Goal: Information Seeking & Learning: Understand process/instructions

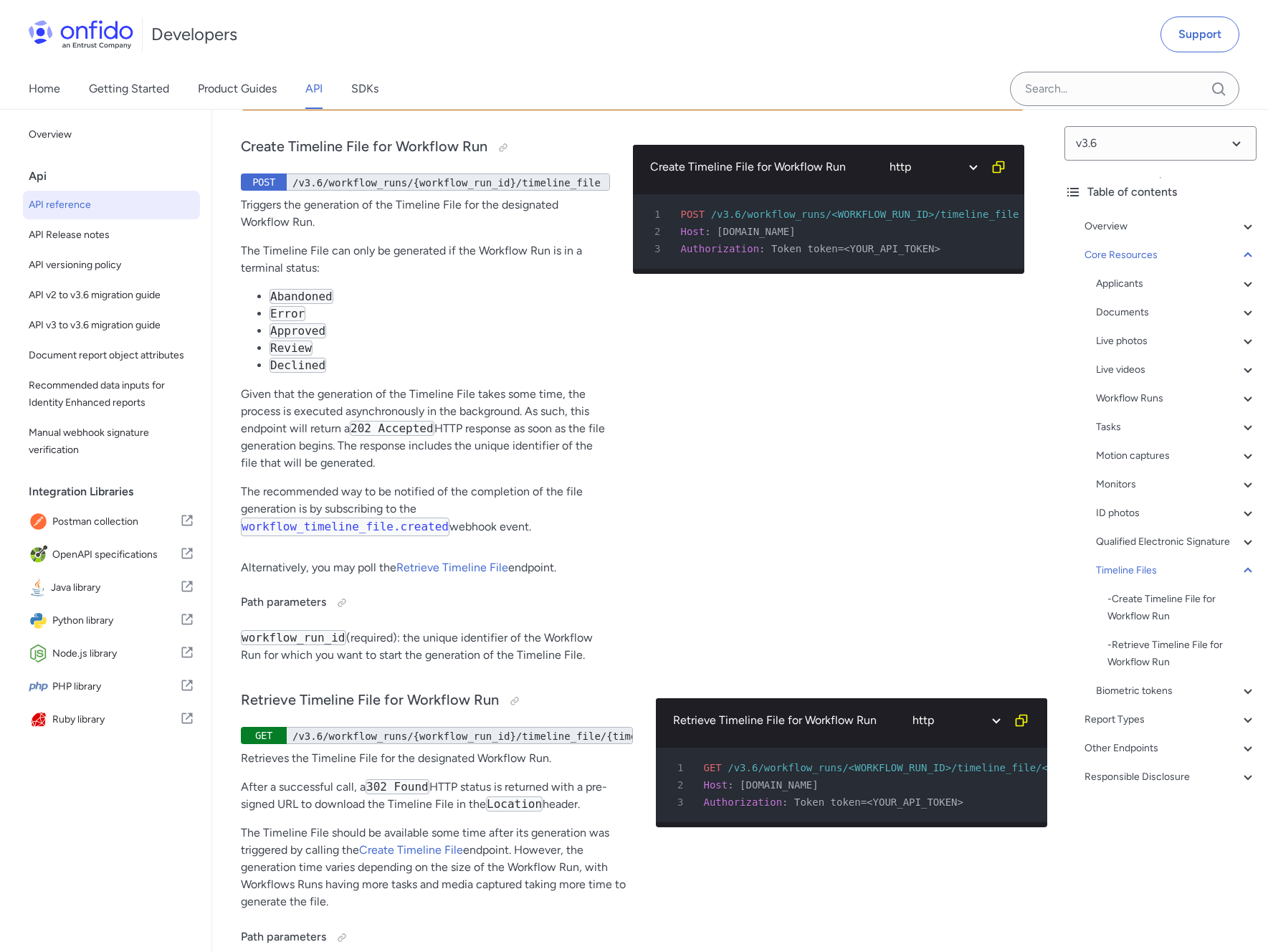
scroll to position [49201, 0]
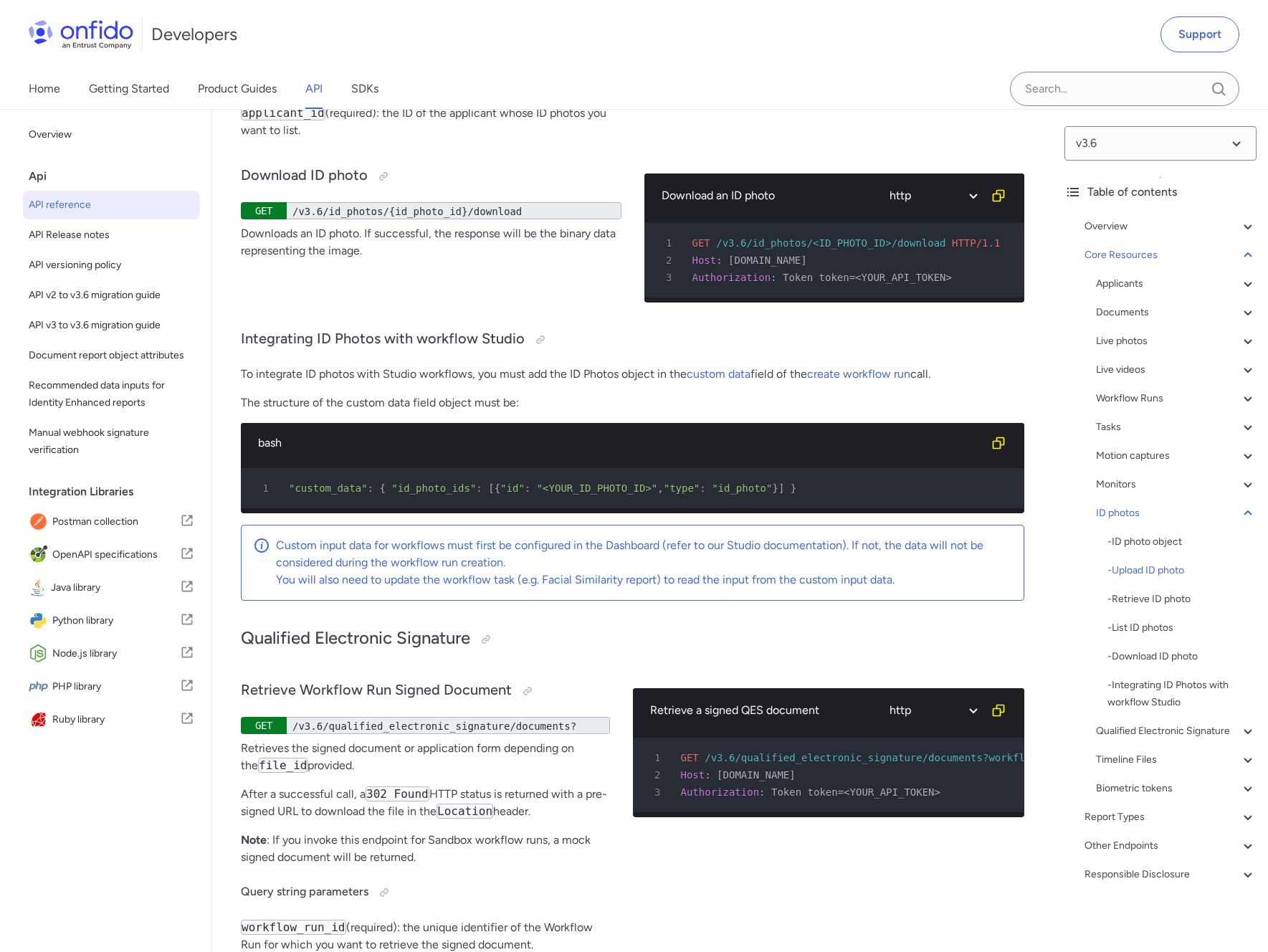
scroll to position [2, 0]
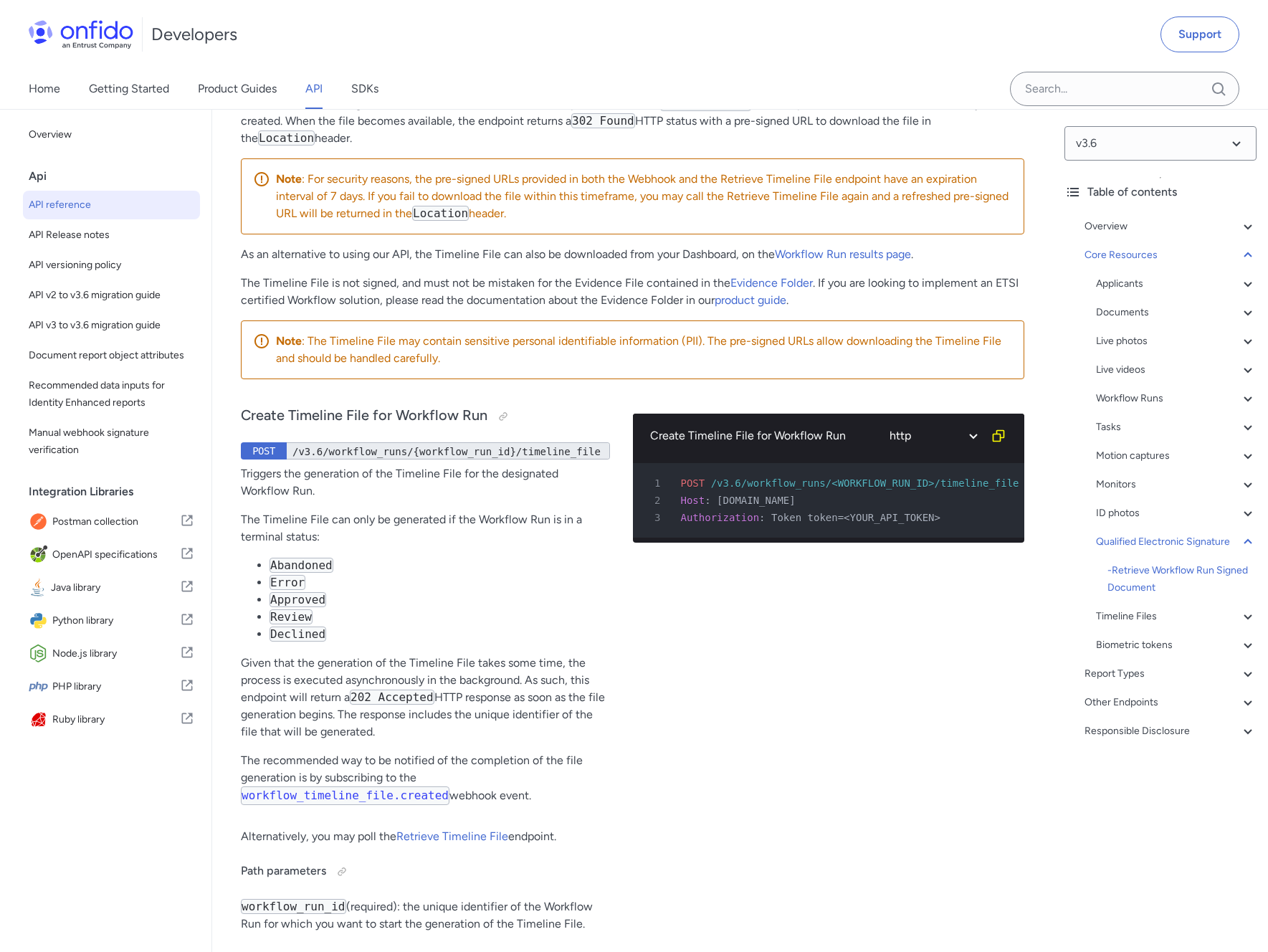
scroll to position [48939, 0]
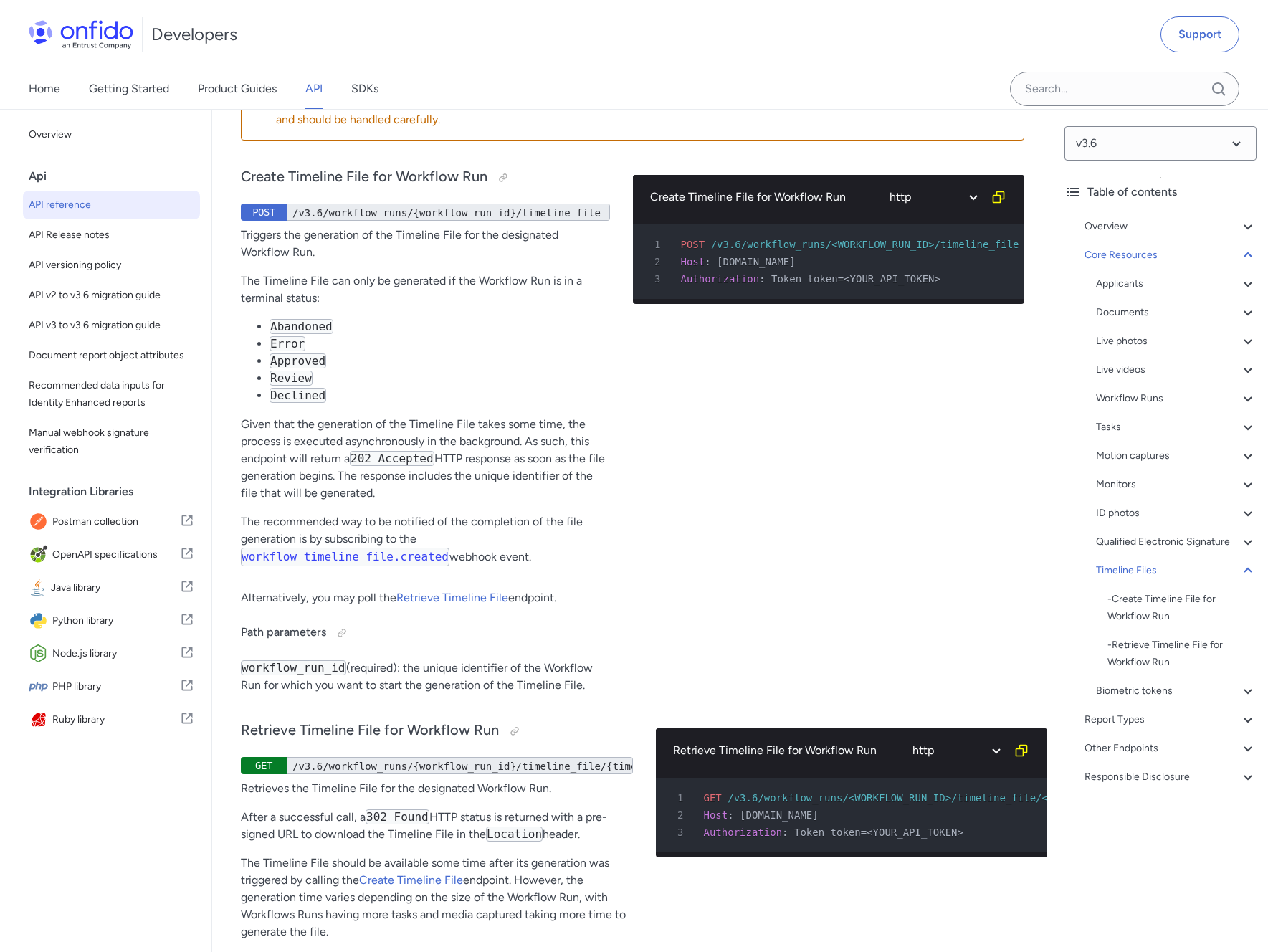
scroll to position [49194, 0]
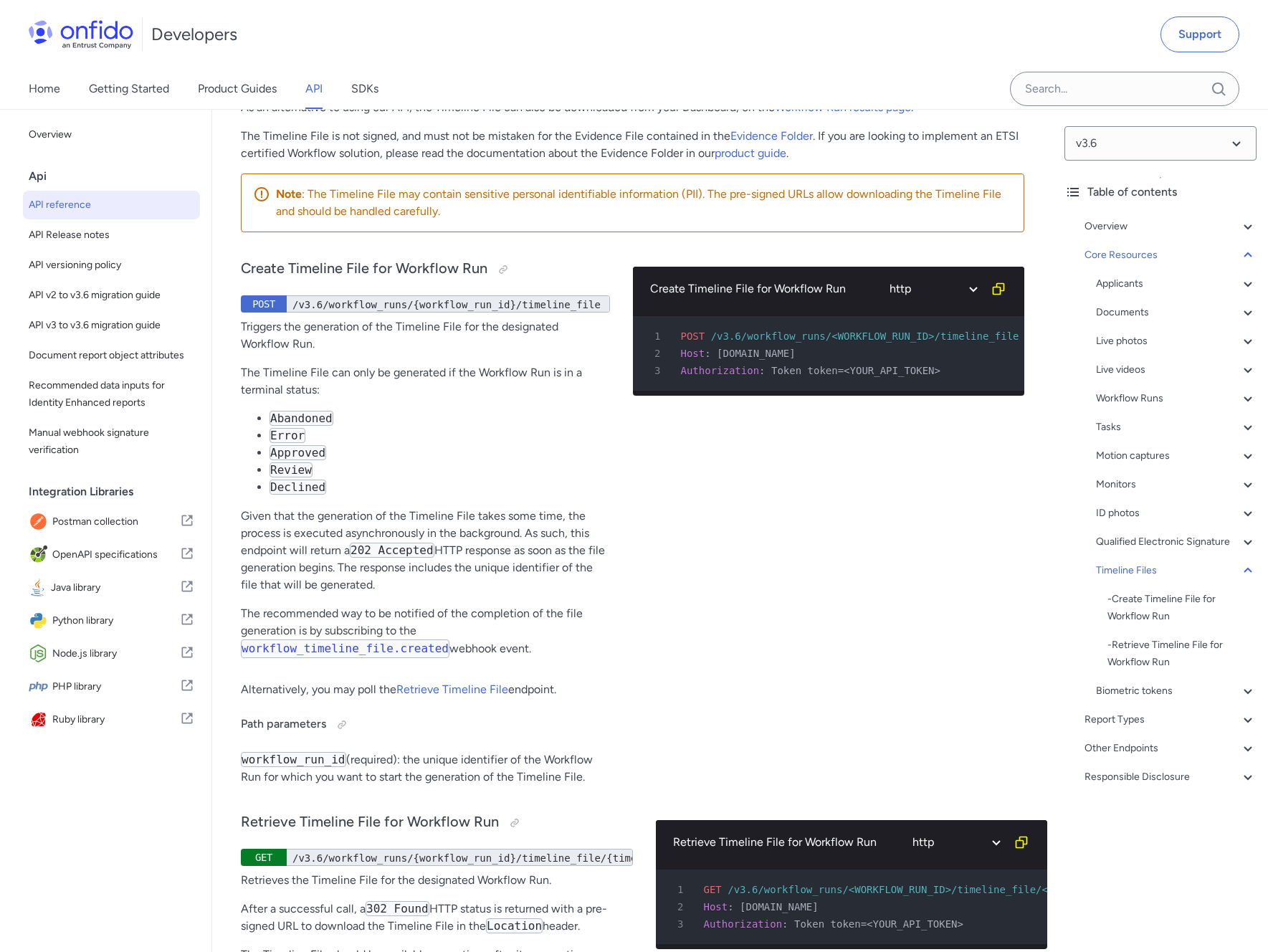
scroll to position [49070, 0]
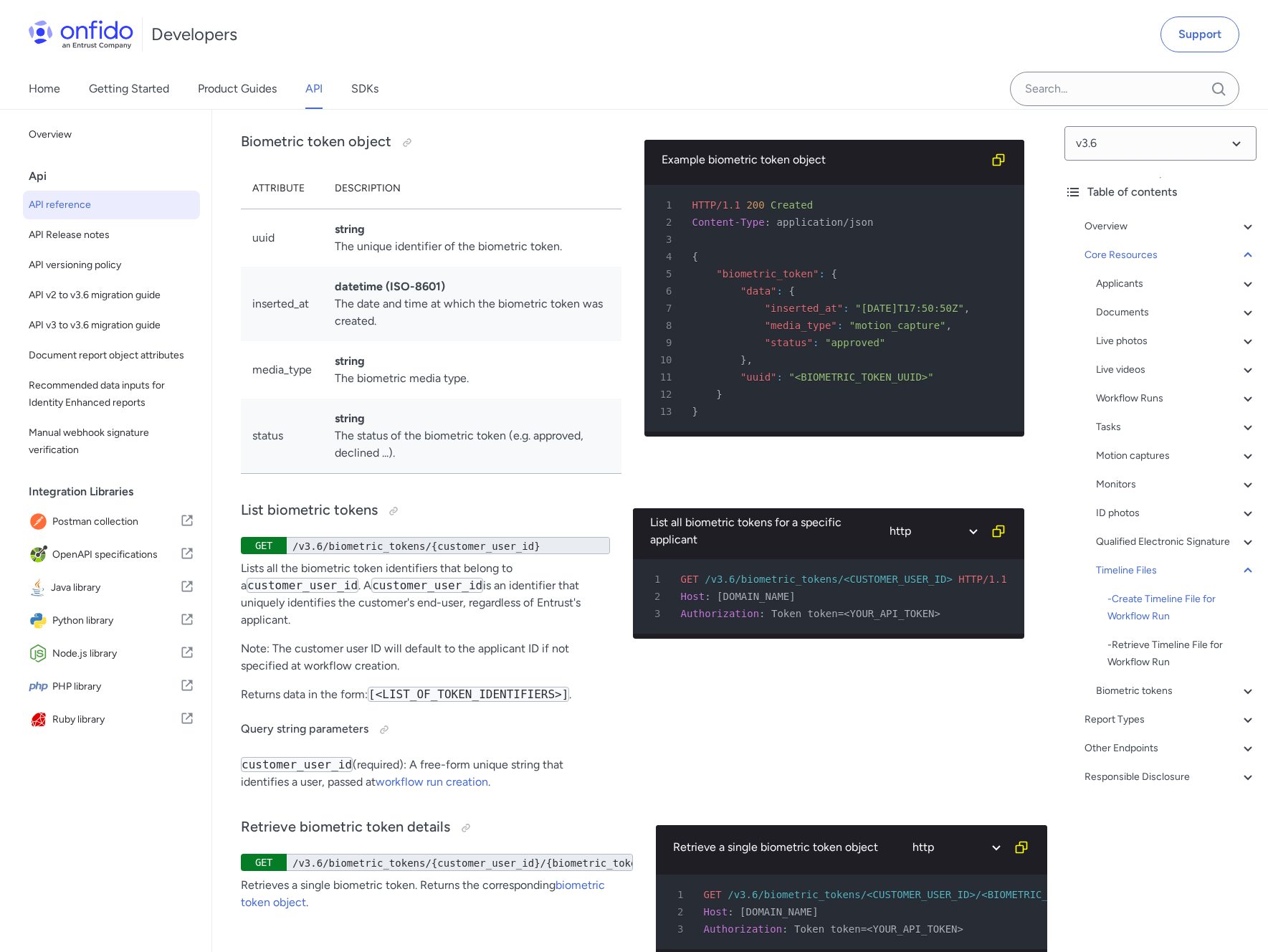
scroll to position [50350, 0]
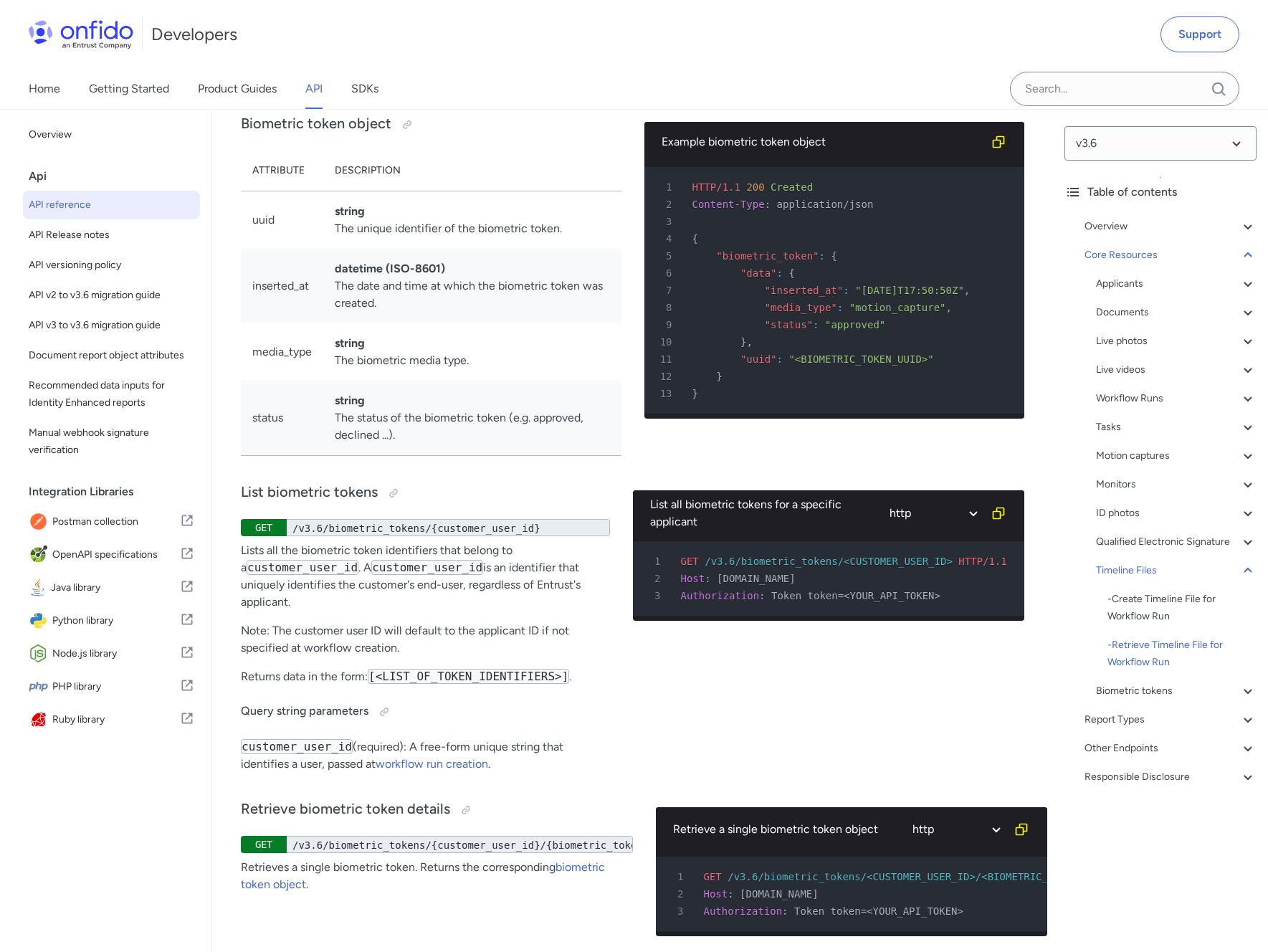
drag, startPoint x: 240, startPoint y: 221, endPoint x: 640, endPoint y: 461, distance: 466.5
copy div "Timeline Files A Timeline File is an audit trail of the end-to-end IDV process …"
